Goal: Task Accomplishment & Management: Use online tool/utility

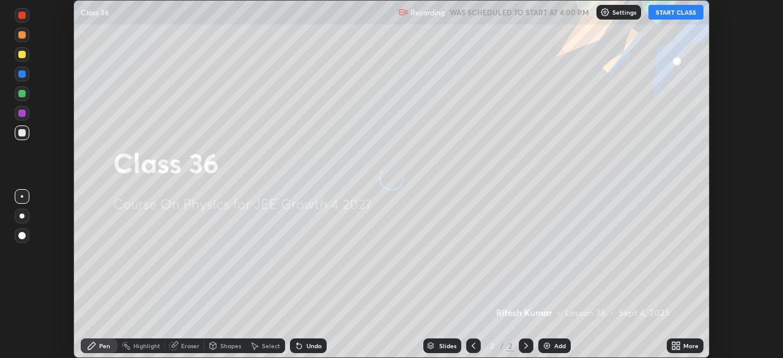
scroll to position [358, 783]
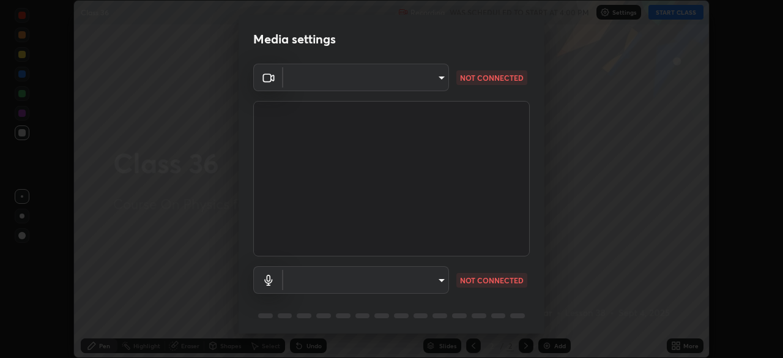
type input "d5561f72755abe6737233b78814172c328ae5881698d55e8cfa6aa091026f192"
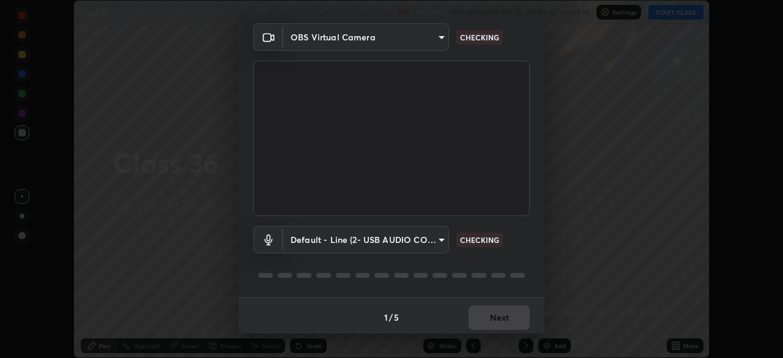
scroll to position [43, 0]
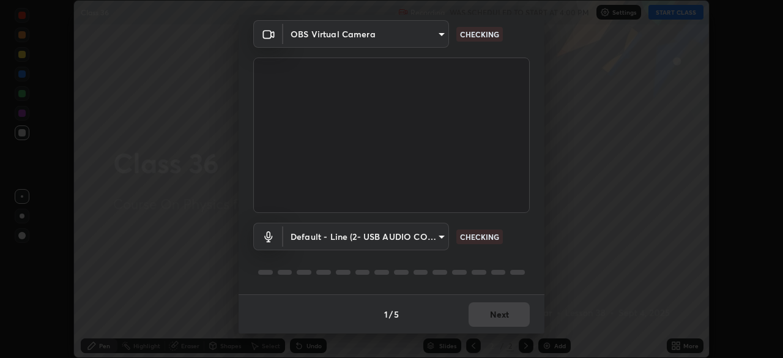
click at [409, 237] on body "Erase all Class 36 Recording WAS SCHEDULED TO START AT 4:00 PM Settings START C…" at bounding box center [391, 179] width 783 height 358
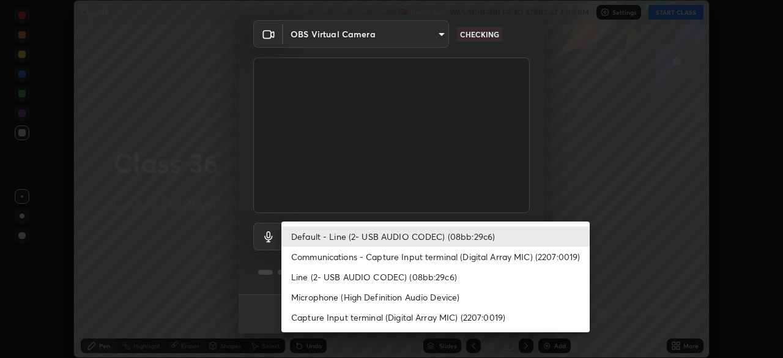
click at [391, 253] on li "Communications - Capture Input terminal (Digital Array MIC) (2207:0019)" at bounding box center [435, 256] width 308 height 20
type input "communications"
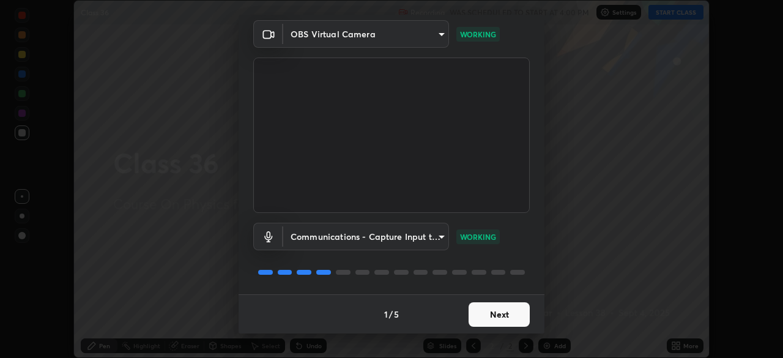
click at [495, 314] on button "Next" at bounding box center [498, 314] width 61 height 24
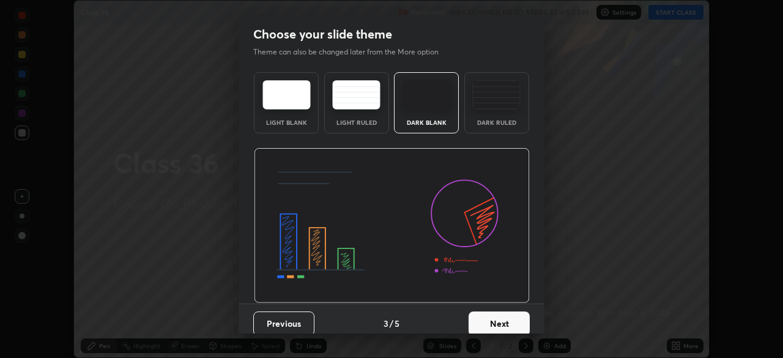
click at [498, 313] on button "Next" at bounding box center [498, 323] width 61 height 24
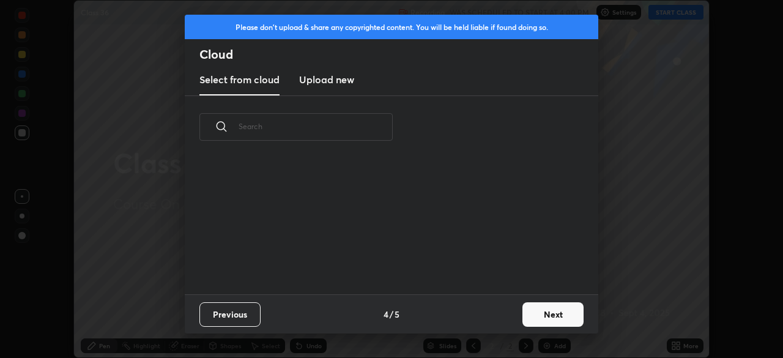
click at [499, 317] on div "Previous 4 / 5 Next" at bounding box center [391, 313] width 413 height 39
click at [537, 315] on button "Next" at bounding box center [552, 314] width 61 height 24
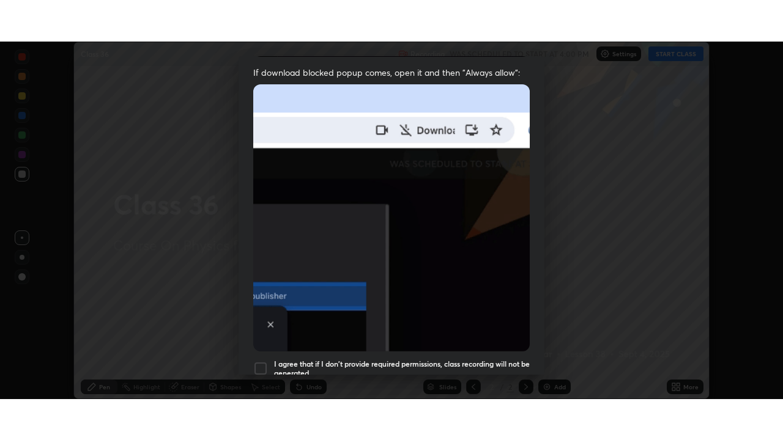
scroll to position [293, 0]
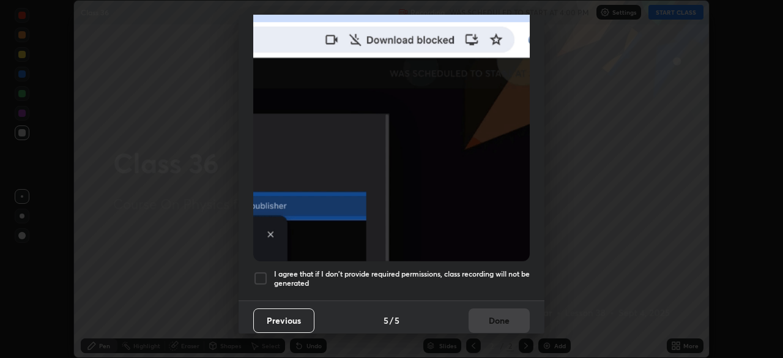
click at [259, 271] on div at bounding box center [260, 278] width 15 height 15
click at [480, 311] on button "Done" at bounding box center [498, 320] width 61 height 24
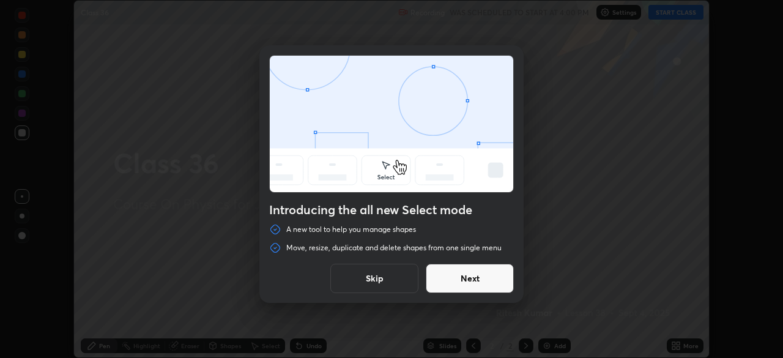
click at [378, 283] on button "Skip" at bounding box center [374, 278] width 88 height 29
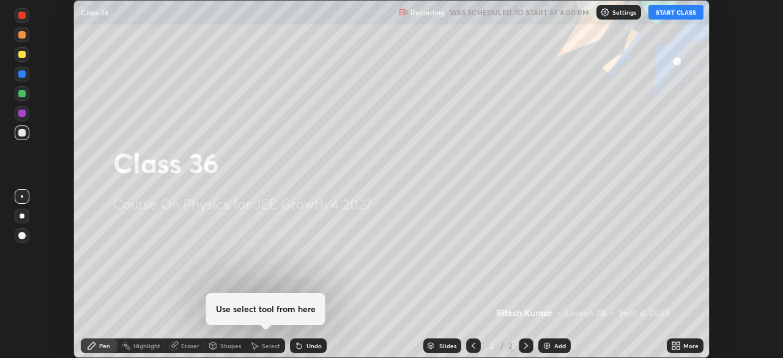
click at [664, 16] on button "START CLASS" at bounding box center [675, 12] width 55 height 15
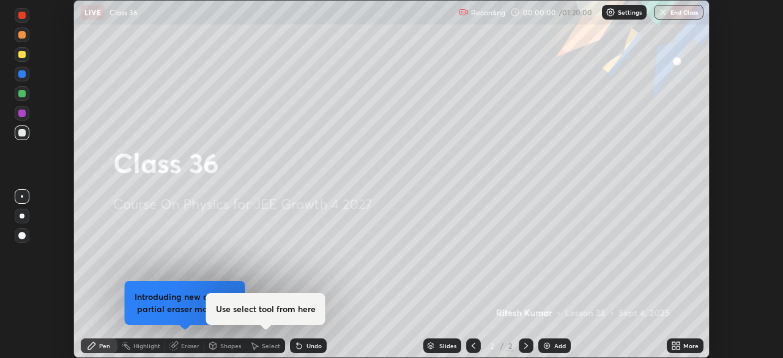
click at [676, 346] on icon at bounding box center [677, 347] width 3 height 3
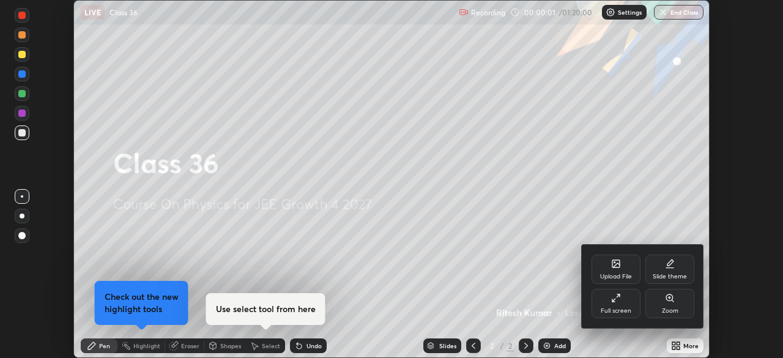
click at [620, 304] on div "Full screen" at bounding box center [615, 303] width 49 height 29
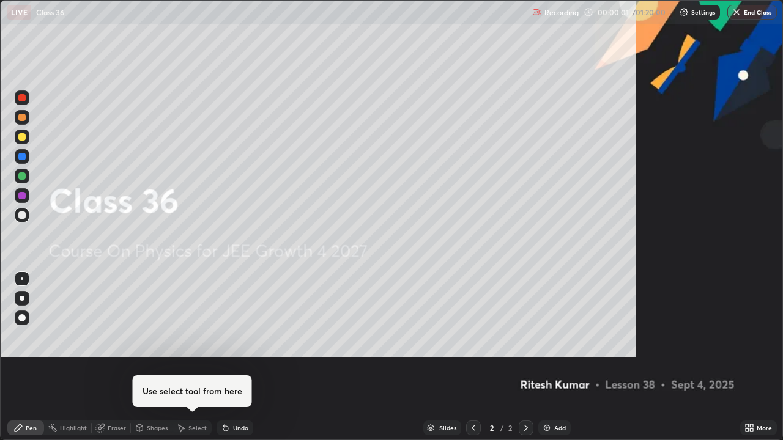
scroll to position [440, 783]
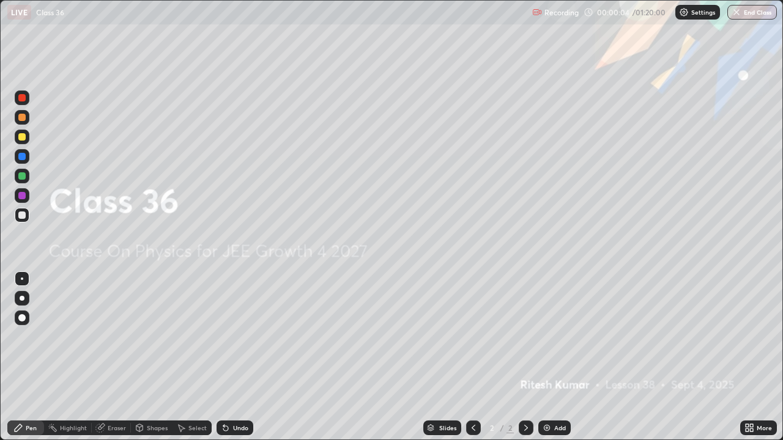
click at [550, 357] on img at bounding box center [547, 428] width 10 height 10
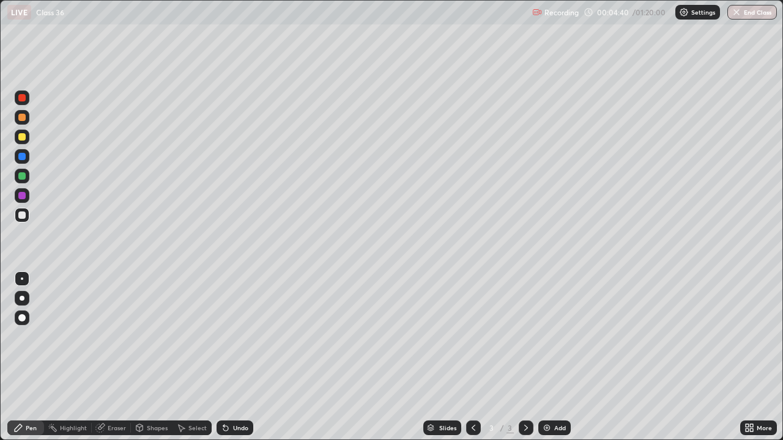
click at [21, 217] on div at bounding box center [21, 215] width 7 height 7
click at [18, 194] on div at bounding box center [21, 195] width 7 height 7
click at [21, 177] on div at bounding box center [21, 175] width 7 height 7
click at [20, 136] on div at bounding box center [21, 136] width 7 height 7
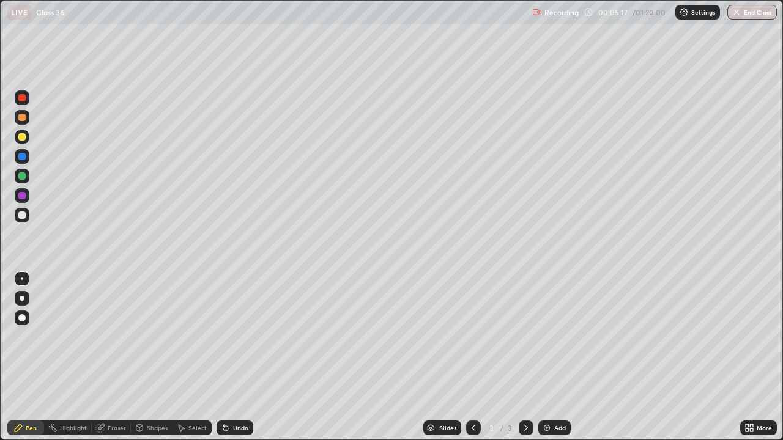
click at [21, 218] on div at bounding box center [21, 215] width 7 height 7
click at [20, 158] on div at bounding box center [21, 156] width 7 height 7
click at [20, 217] on div at bounding box center [21, 215] width 7 height 7
click at [117, 357] on div "Eraser" at bounding box center [117, 428] width 18 height 6
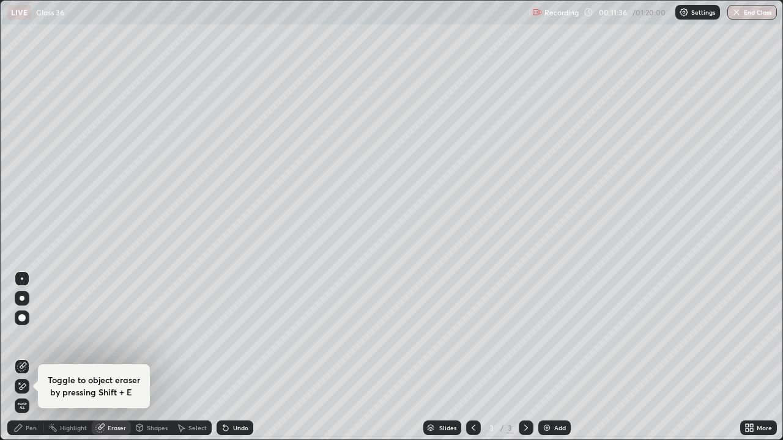
click at [28, 357] on div "Pen" at bounding box center [31, 428] width 11 height 6
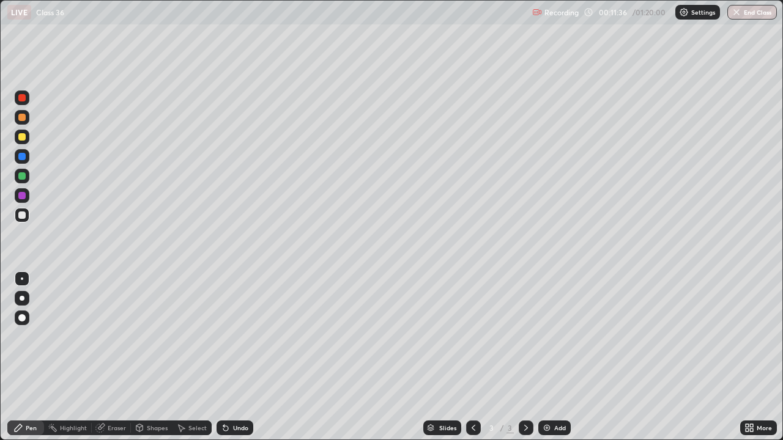
click at [28, 357] on div "Pen" at bounding box center [31, 428] width 11 height 6
click at [31, 357] on div "Pen" at bounding box center [31, 428] width 11 height 6
click at [23, 196] on div at bounding box center [21, 195] width 7 height 7
click at [155, 357] on div "Shapes" at bounding box center [157, 428] width 21 height 6
click at [292, 357] on div "Slides 3 / 3 Add" at bounding box center [496, 428] width 487 height 24
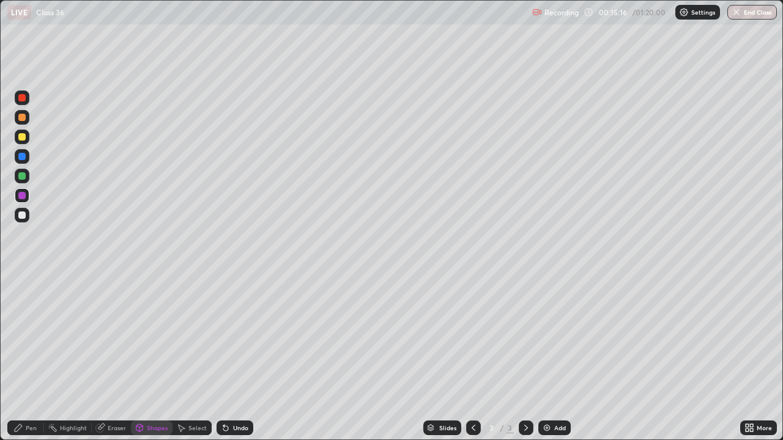
click at [191, 357] on div "Select" at bounding box center [191, 428] width 39 height 15
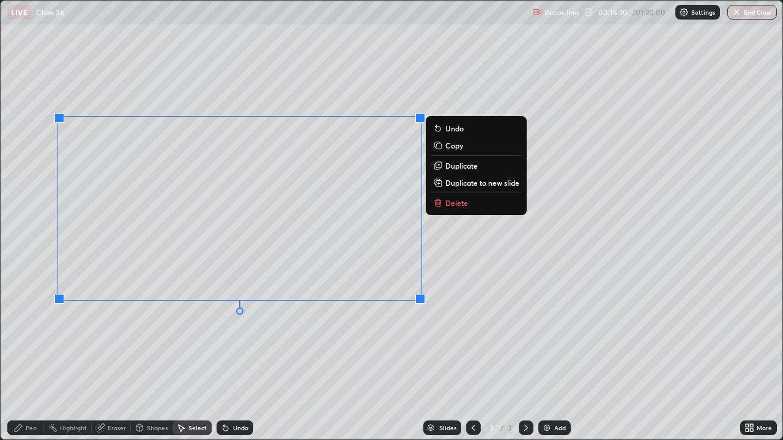
click at [443, 201] on button "Delete" at bounding box center [476, 203] width 91 height 15
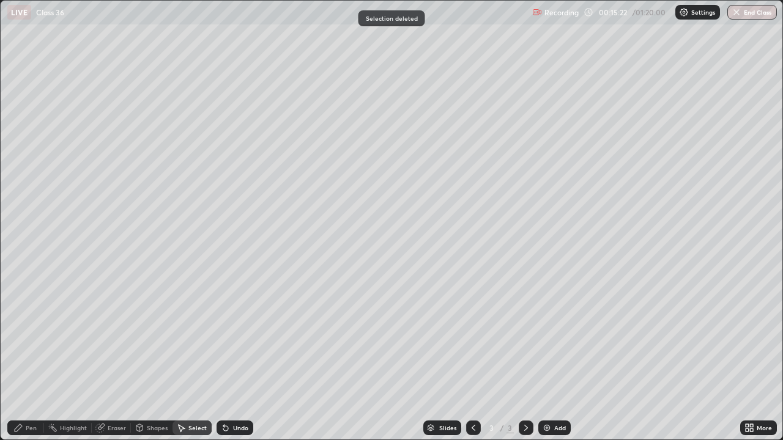
click at [26, 357] on div "Pen" at bounding box center [31, 428] width 11 height 6
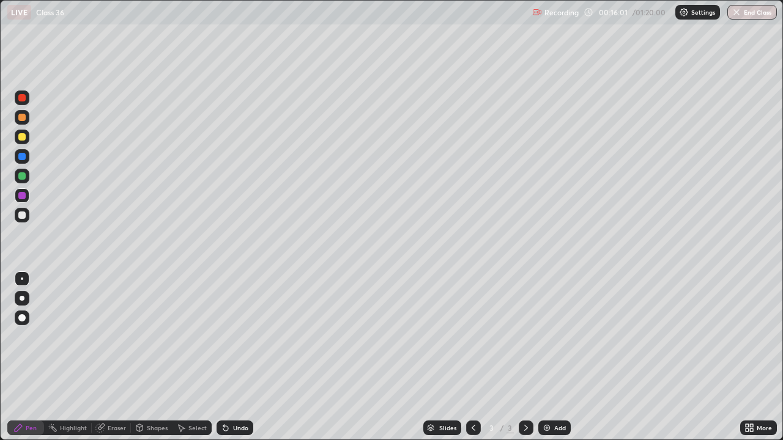
click at [20, 215] on div at bounding box center [21, 215] width 7 height 7
click at [0, 294] on div "Setting up your live class" at bounding box center [391, 220] width 783 height 440
click at [542, 357] on img at bounding box center [547, 428] width 10 height 10
click at [22, 174] on div at bounding box center [21, 175] width 7 height 7
click at [20, 213] on div at bounding box center [21, 215] width 7 height 7
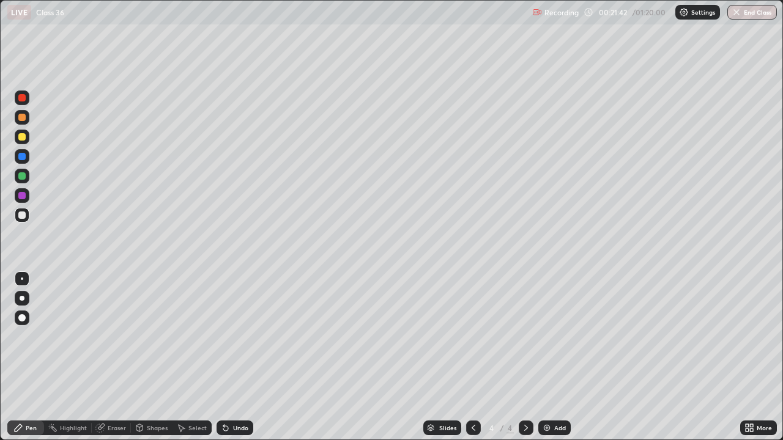
click at [18, 161] on div at bounding box center [22, 156] width 15 height 15
click at [113, 357] on div "Eraser" at bounding box center [117, 428] width 18 height 6
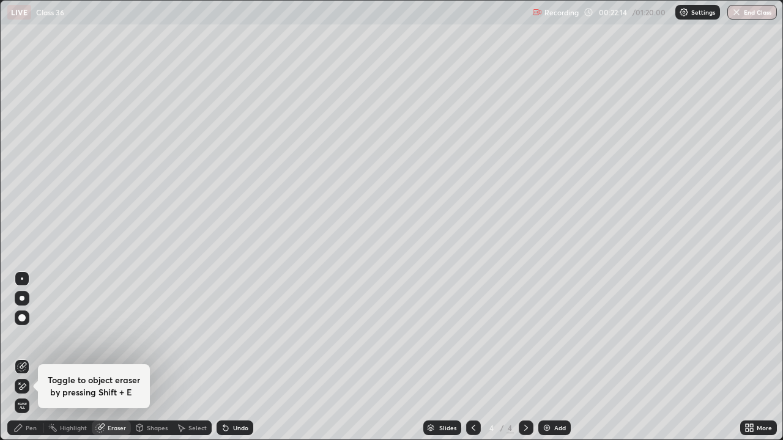
click at [30, 357] on div "Pen" at bounding box center [31, 428] width 11 height 6
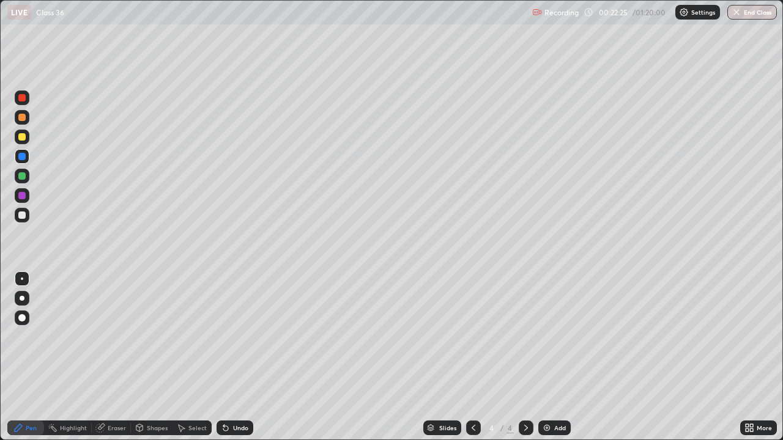
click at [21, 201] on div at bounding box center [22, 195] width 15 height 15
click at [25, 120] on div at bounding box center [22, 117] width 15 height 15
click at [21, 199] on div at bounding box center [21, 195] width 7 height 7
click at [26, 139] on div at bounding box center [22, 137] width 15 height 15
click at [544, 357] on img at bounding box center [547, 428] width 10 height 10
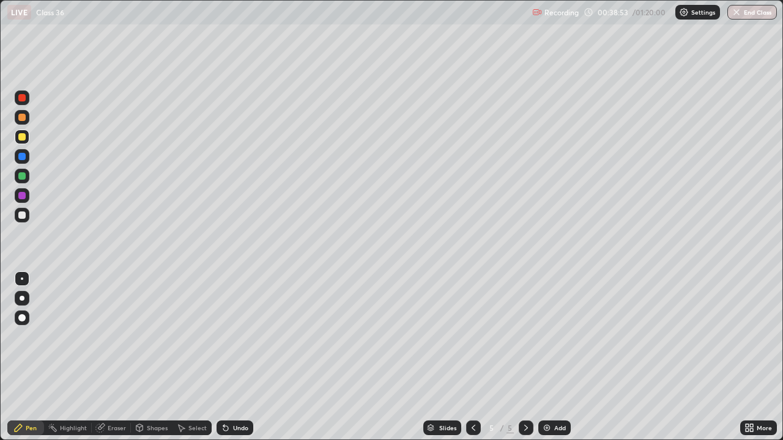
click at [23, 199] on div at bounding box center [22, 195] width 15 height 15
click at [544, 357] on img at bounding box center [547, 428] width 10 height 10
click at [24, 216] on div at bounding box center [21, 215] width 7 height 7
click at [198, 357] on div "Select" at bounding box center [197, 428] width 18 height 6
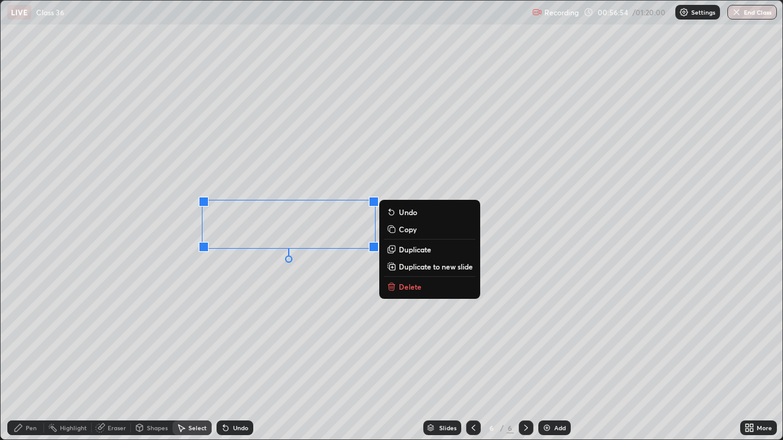
click at [398, 288] on button "Delete" at bounding box center [429, 287] width 91 height 15
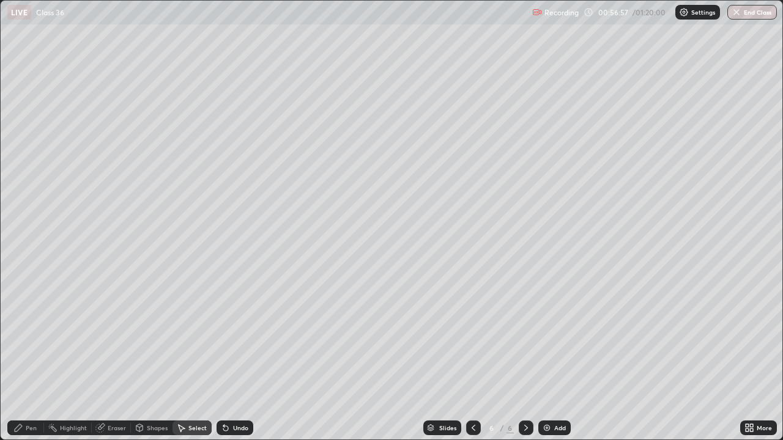
click at [32, 357] on div "Pen" at bounding box center [25, 428] width 37 height 15
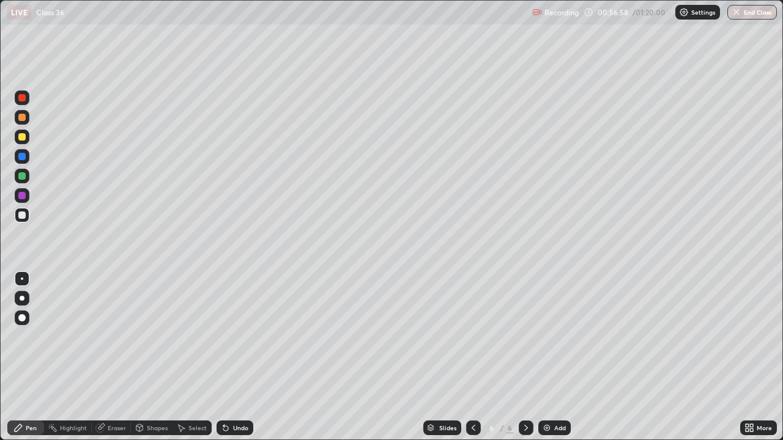
click at [190, 357] on div "Select" at bounding box center [197, 428] width 18 height 6
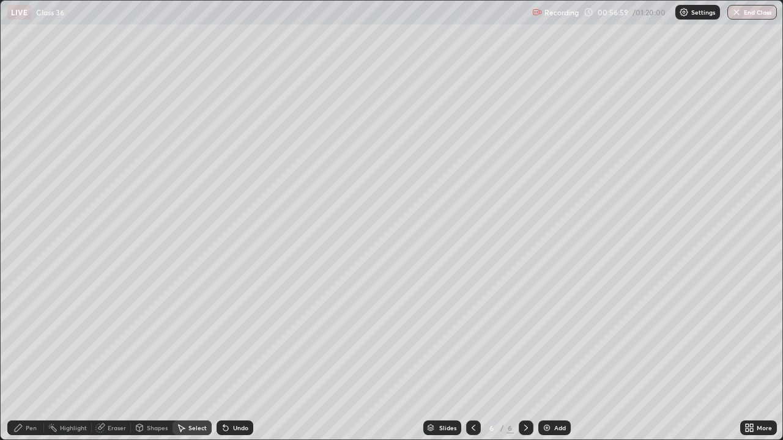
click at [423, 56] on div "0 ° Undo Copy Duplicate Duplicate to new slide Delete" at bounding box center [392, 220] width 782 height 439
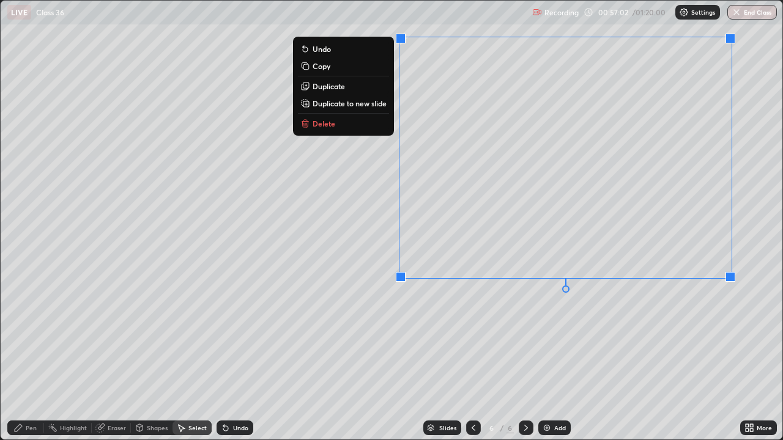
click at [341, 126] on button "Delete" at bounding box center [343, 123] width 91 height 15
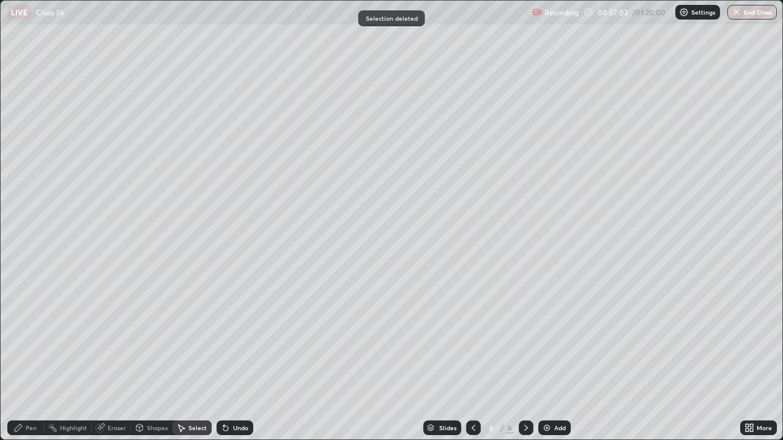
click at [31, 357] on div "Pen" at bounding box center [25, 428] width 37 height 15
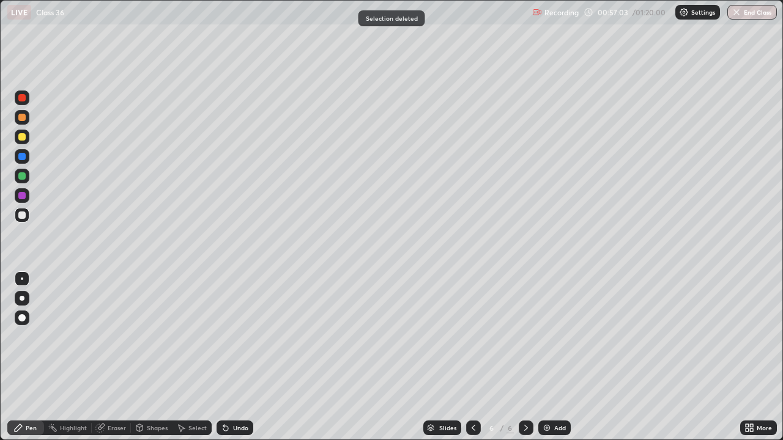
click at [24, 357] on div "Pen" at bounding box center [25, 428] width 37 height 24
click at [22, 177] on div at bounding box center [21, 175] width 7 height 7
click at [24, 118] on div at bounding box center [21, 117] width 7 height 7
click at [28, 218] on div at bounding box center [22, 215] width 15 height 15
click at [26, 138] on div at bounding box center [22, 137] width 15 height 15
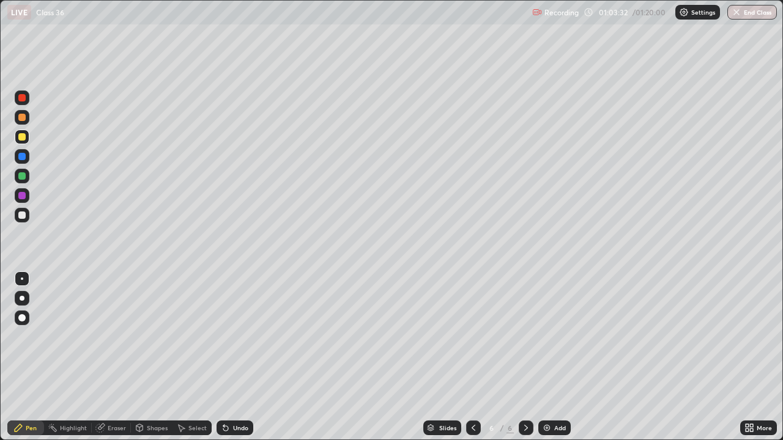
click at [548, 357] on img at bounding box center [547, 428] width 10 height 10
click at [21, 215] on div at bounding box center [21, 215] width 7 height 7
click at [23, 177] on div at bounding box center [21, 175] width 7 height 7
click at [18, 216] on div at bounding box center [22, 215] width 15 height 15
click at [757, 7] on button "End Class" at bounding box center [752, 12] width 50 height 15
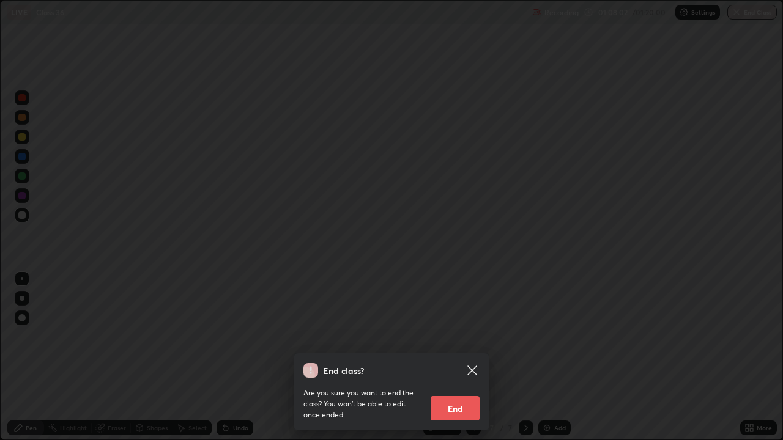
click at [464, 357] on button "End" at bounding box center [455, 408] width 49 height 24
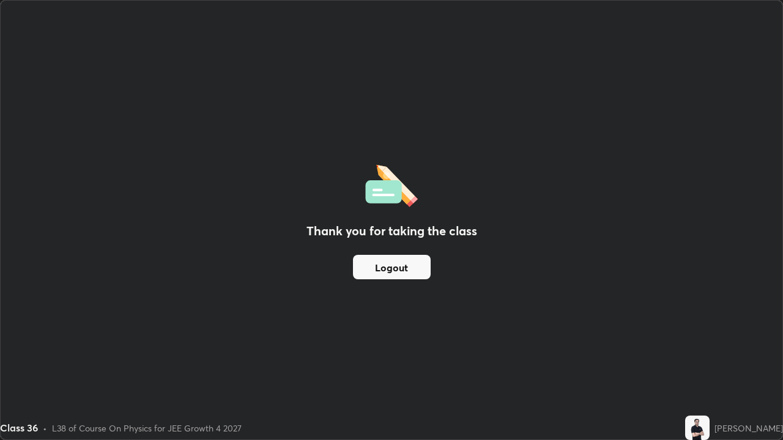
click at [402, 263] on button "Logout" at bounding box center [392, 267] width 78 height 24
